Goal: Navigation & Orientation: Find specific page/section

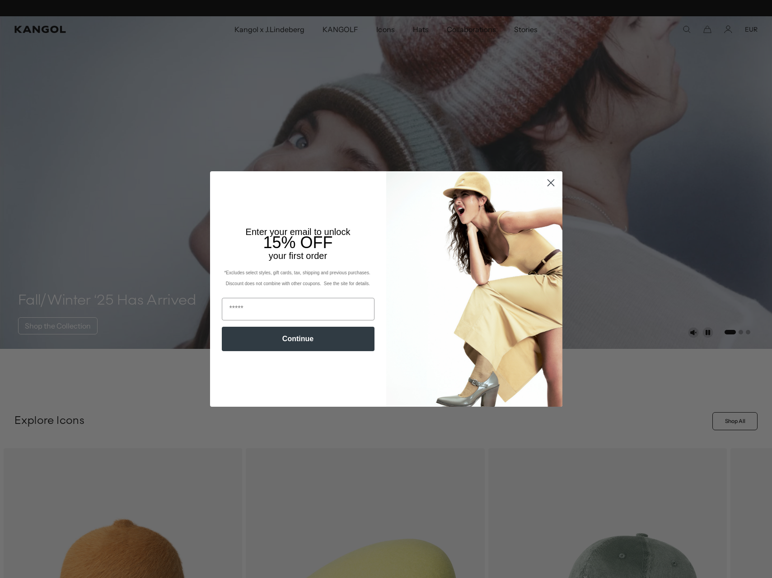
scroll to position [0, 186]
click at [548, 180] on circle "Close dialog" at bounding box center [550, 182] width 15 height 15
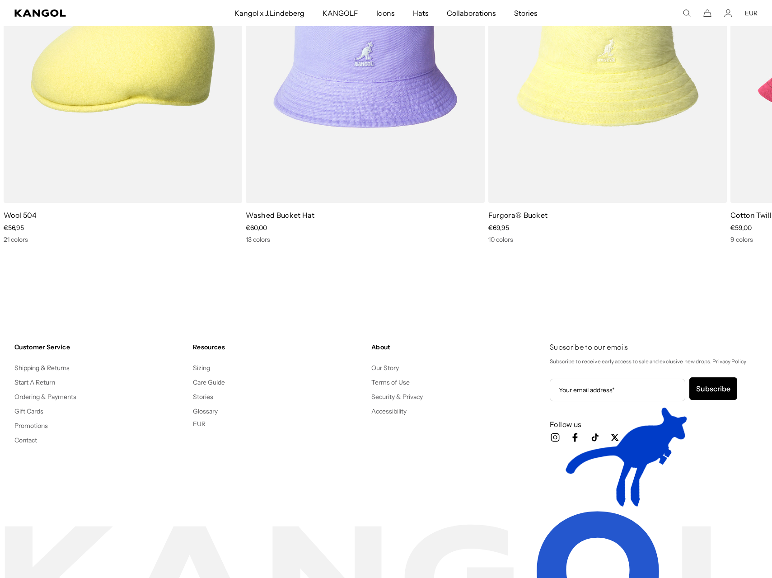
scroll to position [1918, 0]
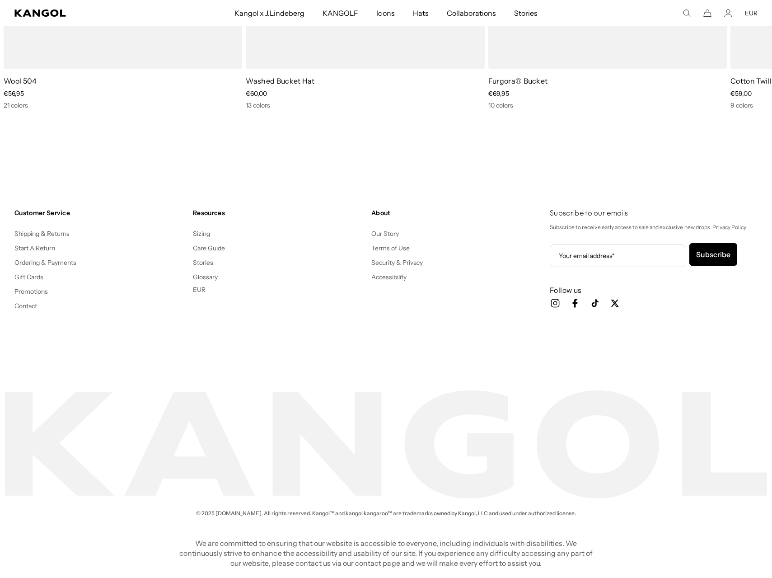
click at [304, 88] on div "Washed Bucket Hat Sale Price €60,00 13 colors" at bounding box center [365, 92] width 239 height 33
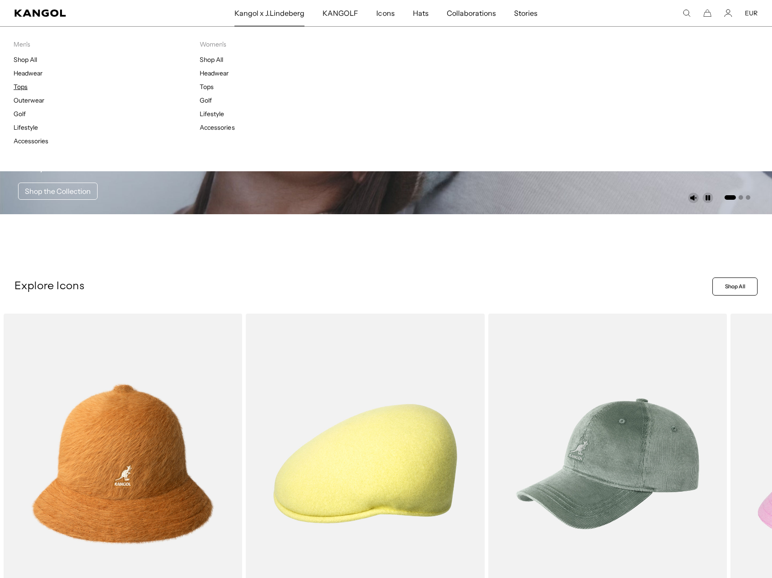
scroll to position [0, 0]
click at [24, 89] on link "Tops" at bounding box center [21, 87] width 14 height 8
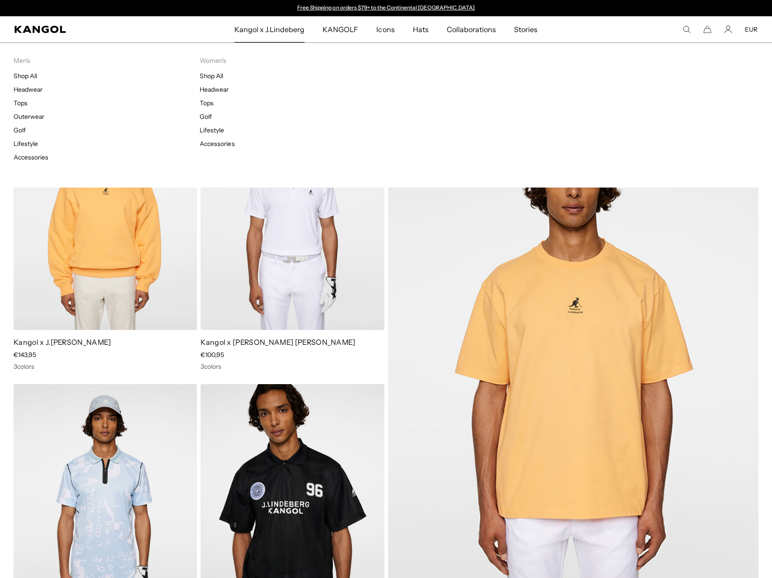
click at [270, 33] on span "Kangol x J.Lindeberg" at bounding box center [269, 29] width 70 height 26
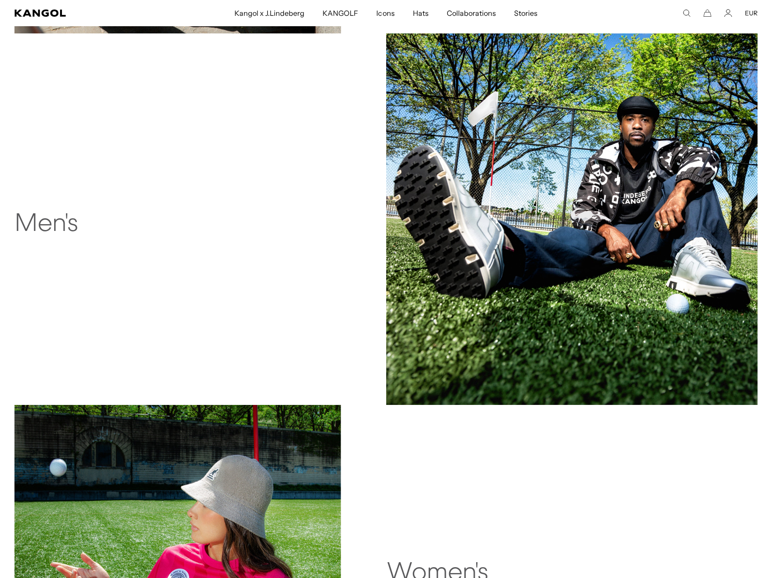
scroll to position [0, 186]
click at [489, 187] on img at bounding box center [572, 219] width 372 height 372
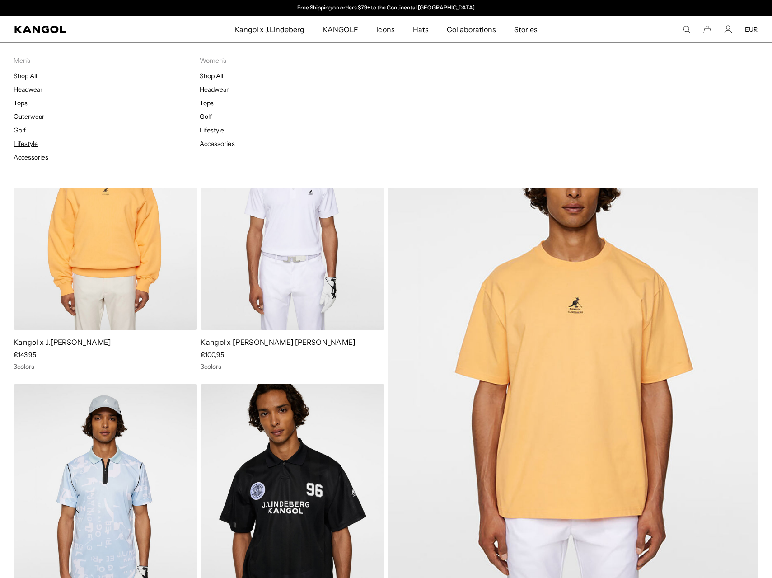
click at [21, 144] on link "Lifestyle" at bounding box center [26, 144] width 24 height 8
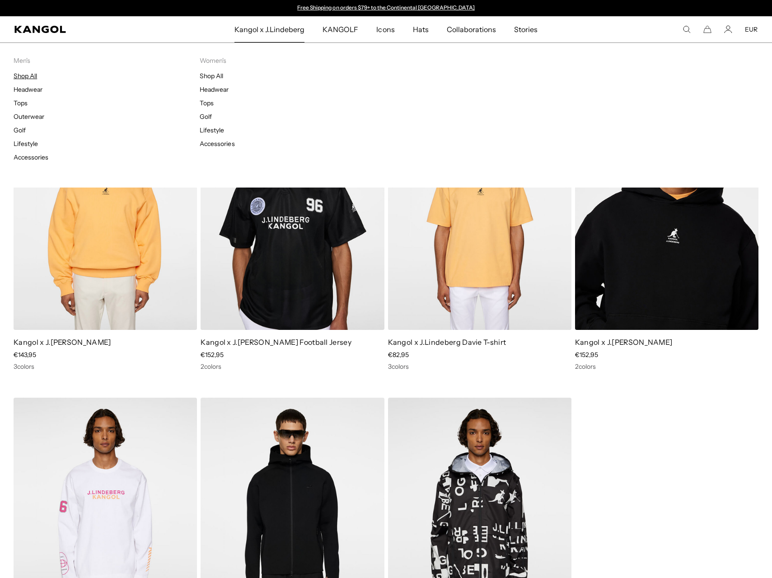
click at [36, 76] on link "Shop All" at bounding box center [25, 76] width 23 height 8
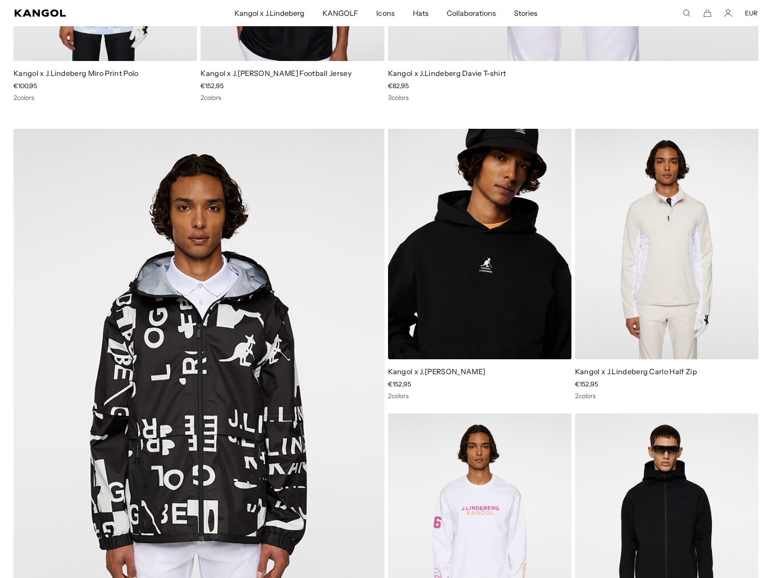
scroll to position [0, 186]
